Goal: Navigation & Orientation: Find specific page/section

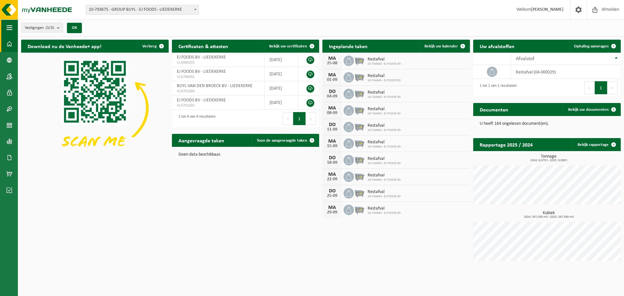
click at [13, 31] on button "Navigatie" at bounding box center [9, 27] width 18 height 16
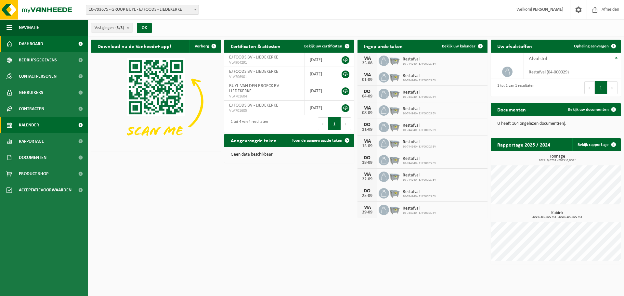
click at [36, 122] on span "Kalender" at bounding box center [29, 125] width 20 height 16
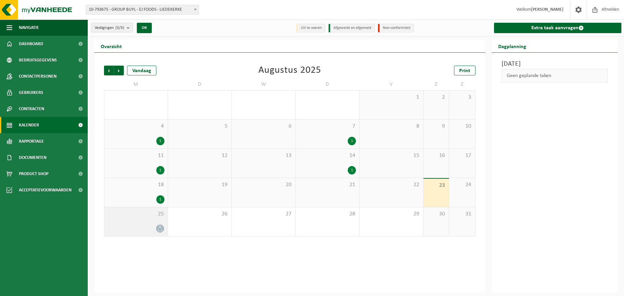
click at [162, 228] on icon at bounding box center [160, 229] width 6 height 6
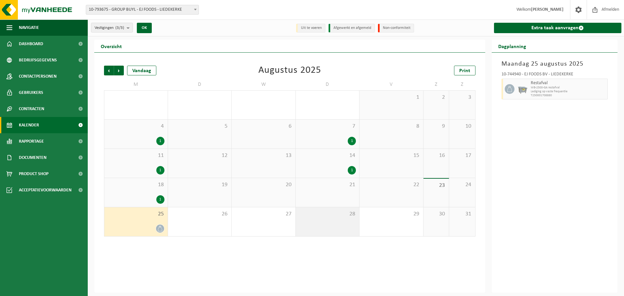
drag, startPoint x: 337, startPoint y: 219, endPoint x: 337, endPoint y: 216, distance: 3.3
click at [337, 216] on div "28" at bounding box center [328, 221] width 64 height 29
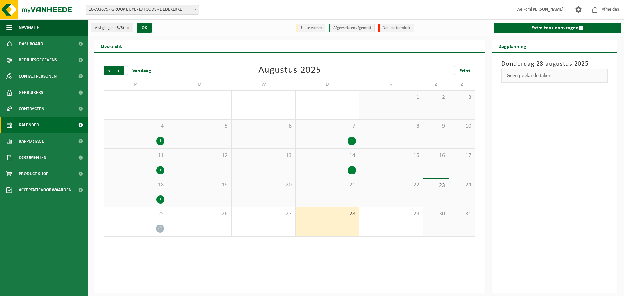
click at [334, 170] on div "1" at bounding box center [327, 170] width 57 height 8
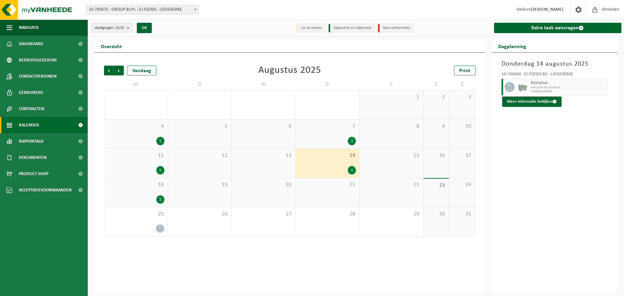
click at [324, 196] on div "21" at bounding box center [328, 192] width 64 height 29
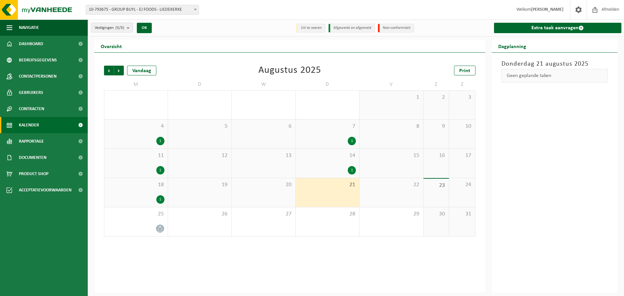
click at [136, 193] on div "18 1" at bounding box center [135, 192] width 63 height 29
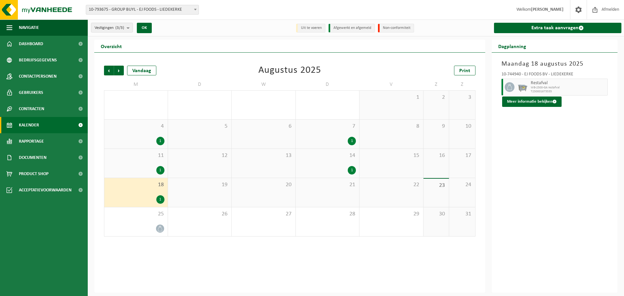
click at [324, 192] on div "21" at bounding box center [328, 192] width 64 height 29
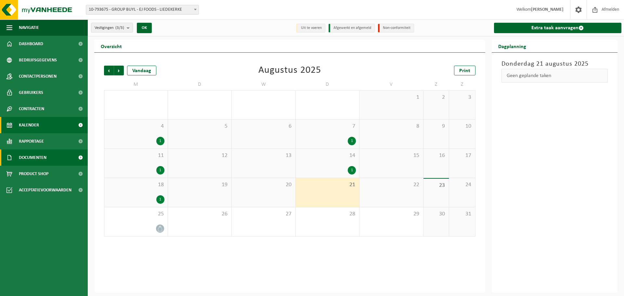
click at [31, 160] on span "Documenten" at bounding box center [33, 157] width 28 height 16
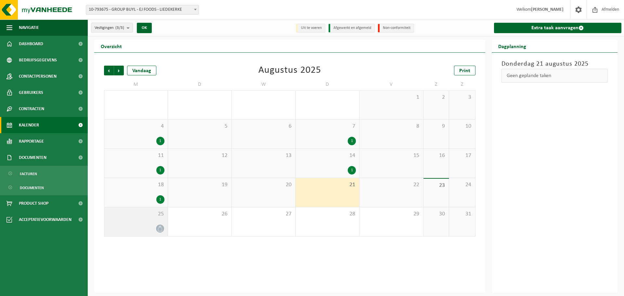
click at [158, 229] on icon at bounding box center [160, 229] width 4 height 6
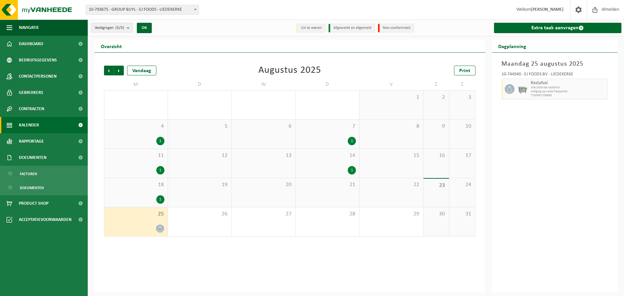
click at [336, 194] on div "21" at bounding box center [328, 192] width 64 height 29
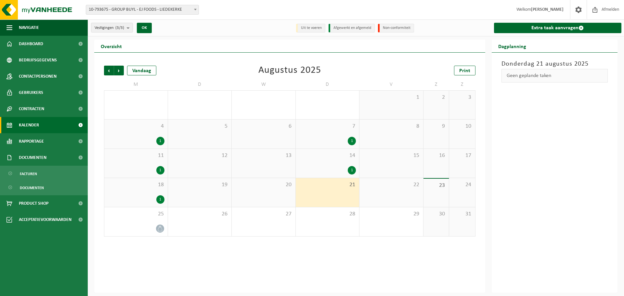
click at [352, 174] on div "14 1" at bounding box center [328, 163] width 64 height 29
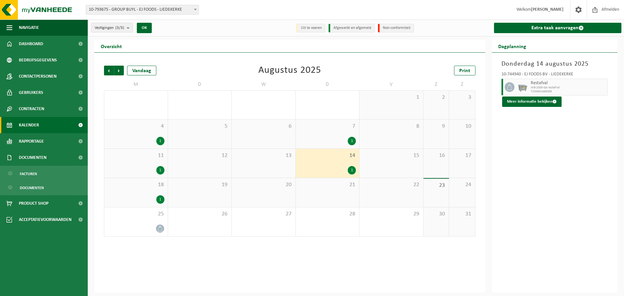
click at [340, 204] on div "21" at bounding box center [328, 192] width 64 height 29
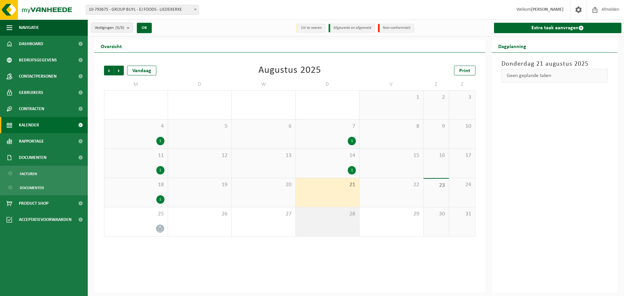
click at [342, 217] on span "28" at bounding box center [327, 213] width 57 height 7
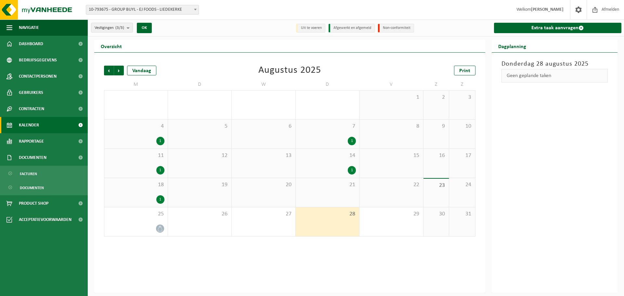
click at [334, 194] on div "21" at bounding box center [328, 192] width 64 height 29
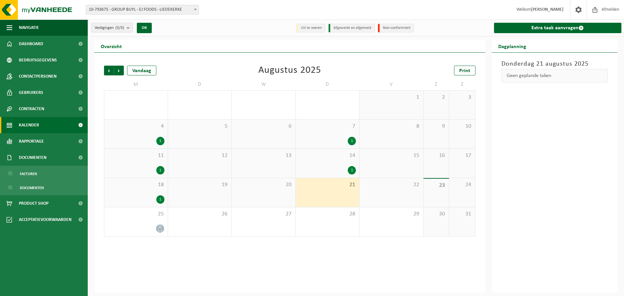
click at [342, 192] on div "21" at bounding box center [328, 192] width 64 height 29
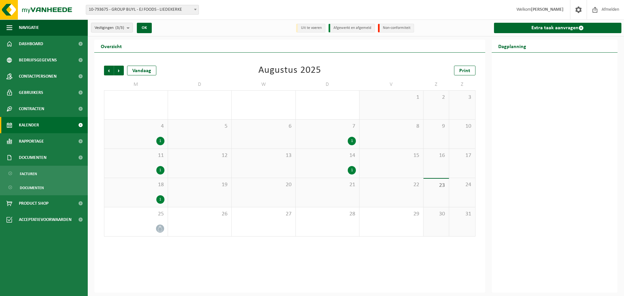
click at [338, 190] on div "21" at bounding box center [328, 192] width 64 height 29
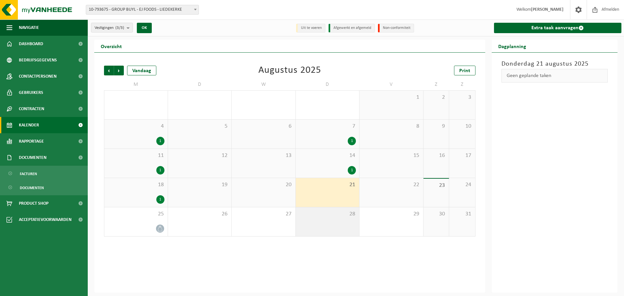
click at [345, 219] on div "28" at bounding box center [328, 221] width 64 height 29
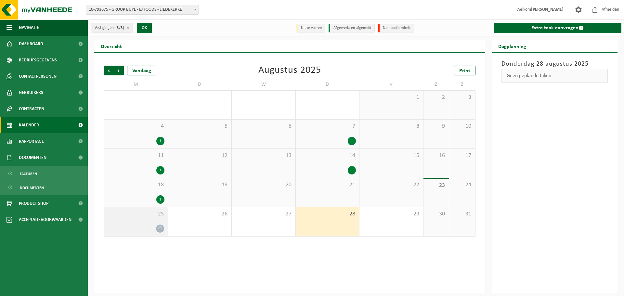
click at [163, 221] on div "25" at bounding box center [135, 221] width 63 height 29
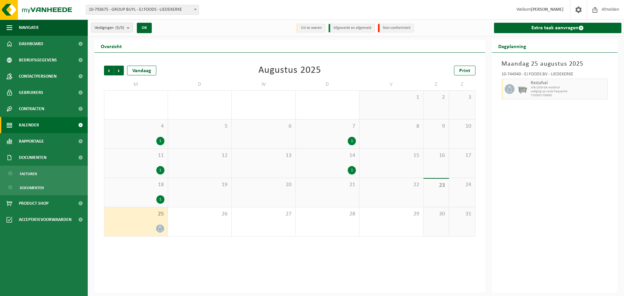
drag, startPoint x: 338, startPoint y: 163, endPoint x: 342, endPoint y: 176, distance: 13.5
click at [339, 162] on div "14 1" at bounding box center [328, 163] width 64 height 29
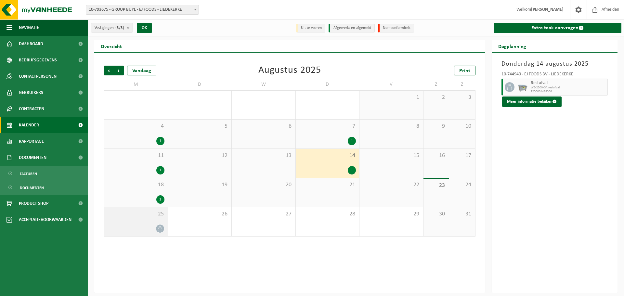
click at [148, 227] on div at bounding box center [136, 228] width 57 height 9
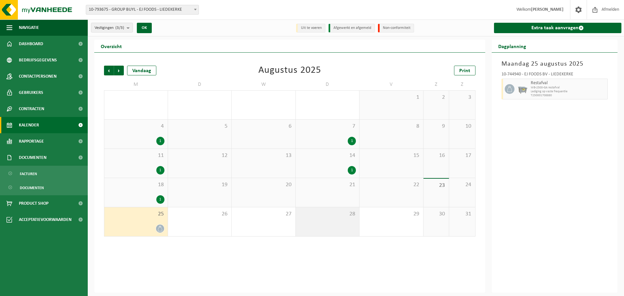
click at [333, 233] on div "28" at bounding box center [328, 221] width 64 height 29
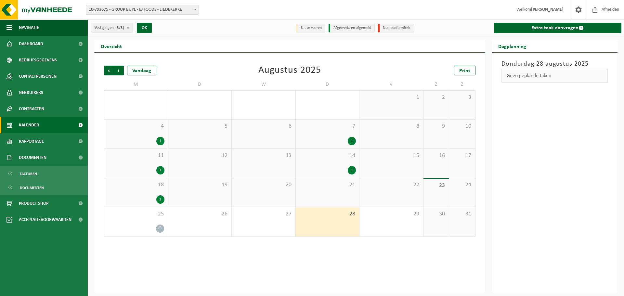
click at [519, 72] on div "Geen geplande taken" at bounding box center [554, 76] width 107 height 14
click at [37, 61] on span "Bedrijfsgegevens" at bounding box center [38, 60] width 38 height 16
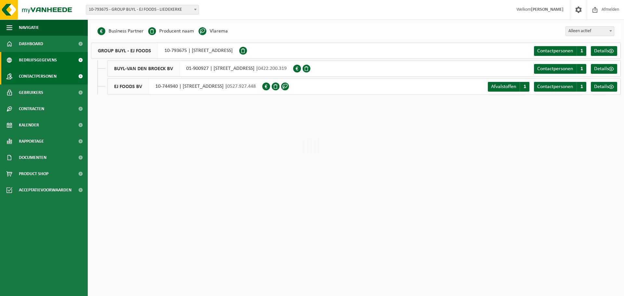
click at [34, 79] on span "Contactpersonen" at bounding box center [38, 76] width 38 height 16
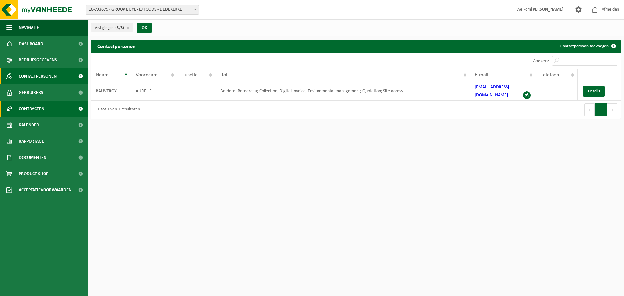
click at [32, 109] on span "Contracten" at bounding box center [31, 109] width 25 height 16
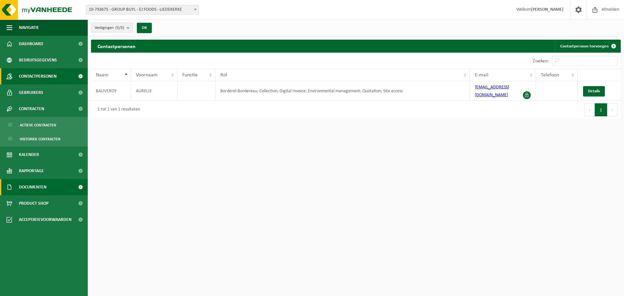
click at [51, 190] on link "Documenten" at bounding box center [44, 187] width 88 height 16
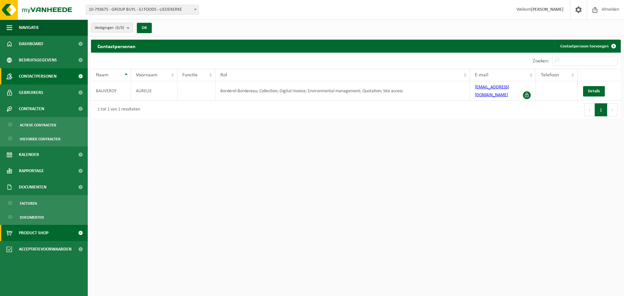
click at [47, 231] on span "Product Shop" at bounding box center [34, 233] width 30 height 16
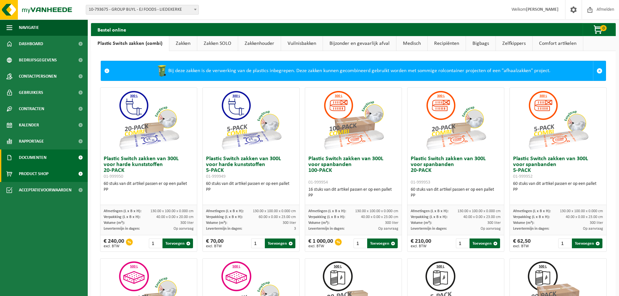
click at [38, 164] on span "Documenten" at bounding box center [33, 157] width 28 height 16
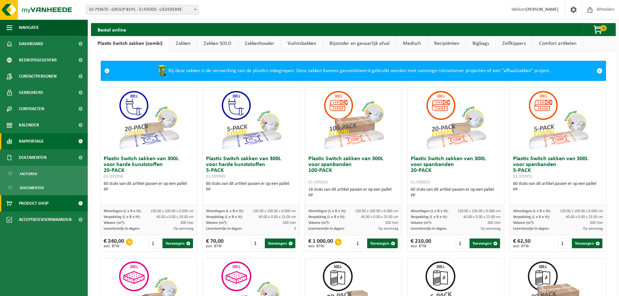
click at [40, 136] on span "Rapportage" at bounding box center [31, 141] width 25 height 16
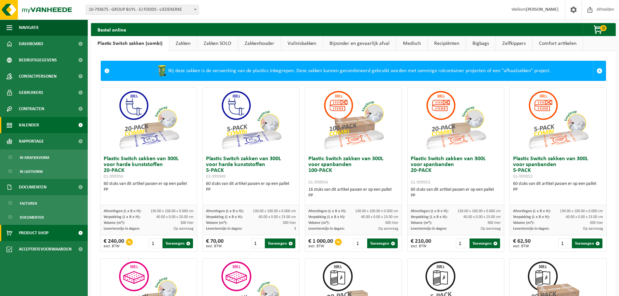
click at [36, 127] on span "Kalender" at bounding box center [29, 125] width 20 height 16
